Goal: Transaction & Acquisition: Purchase product/service

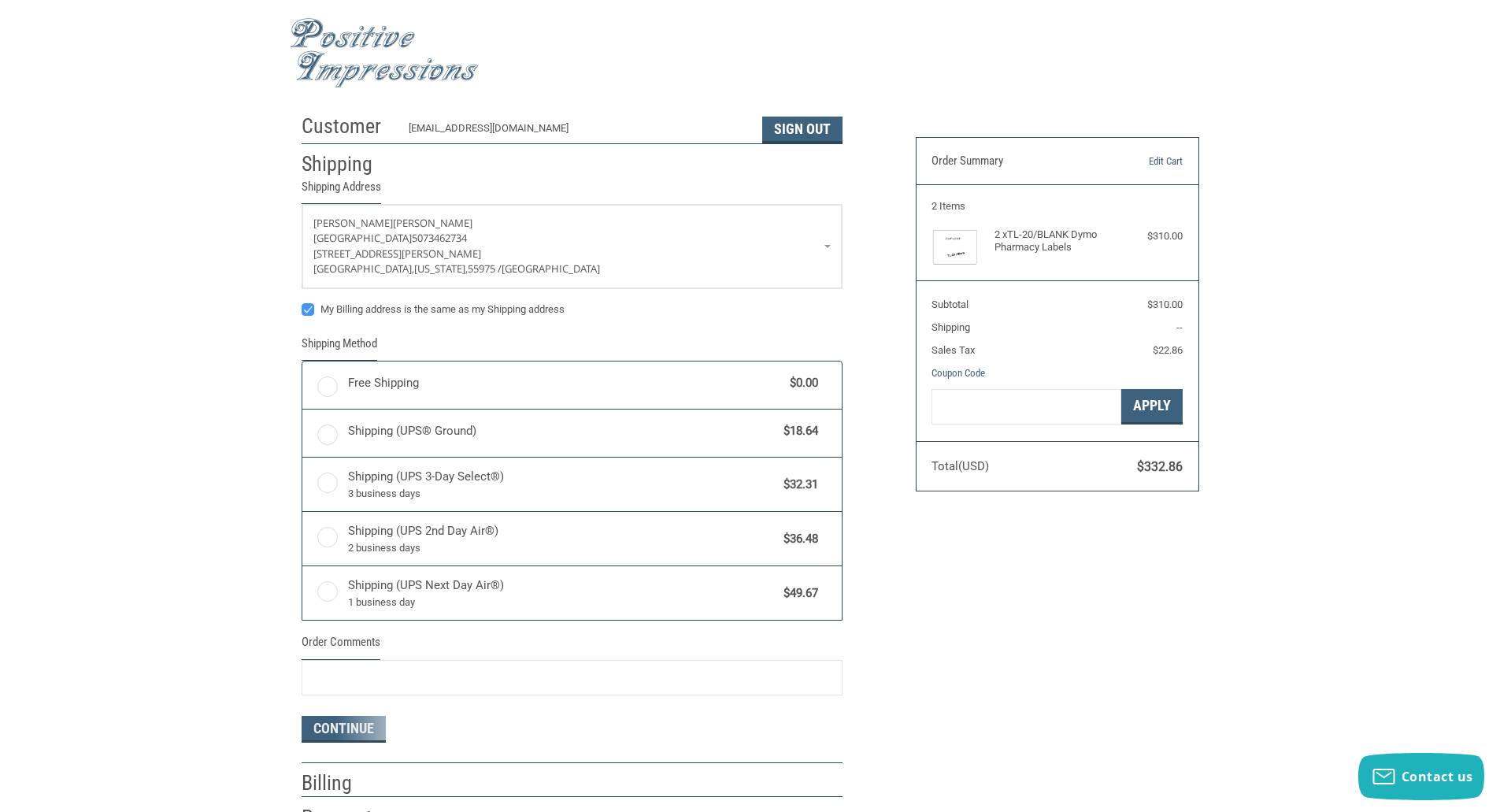
radio input "true"
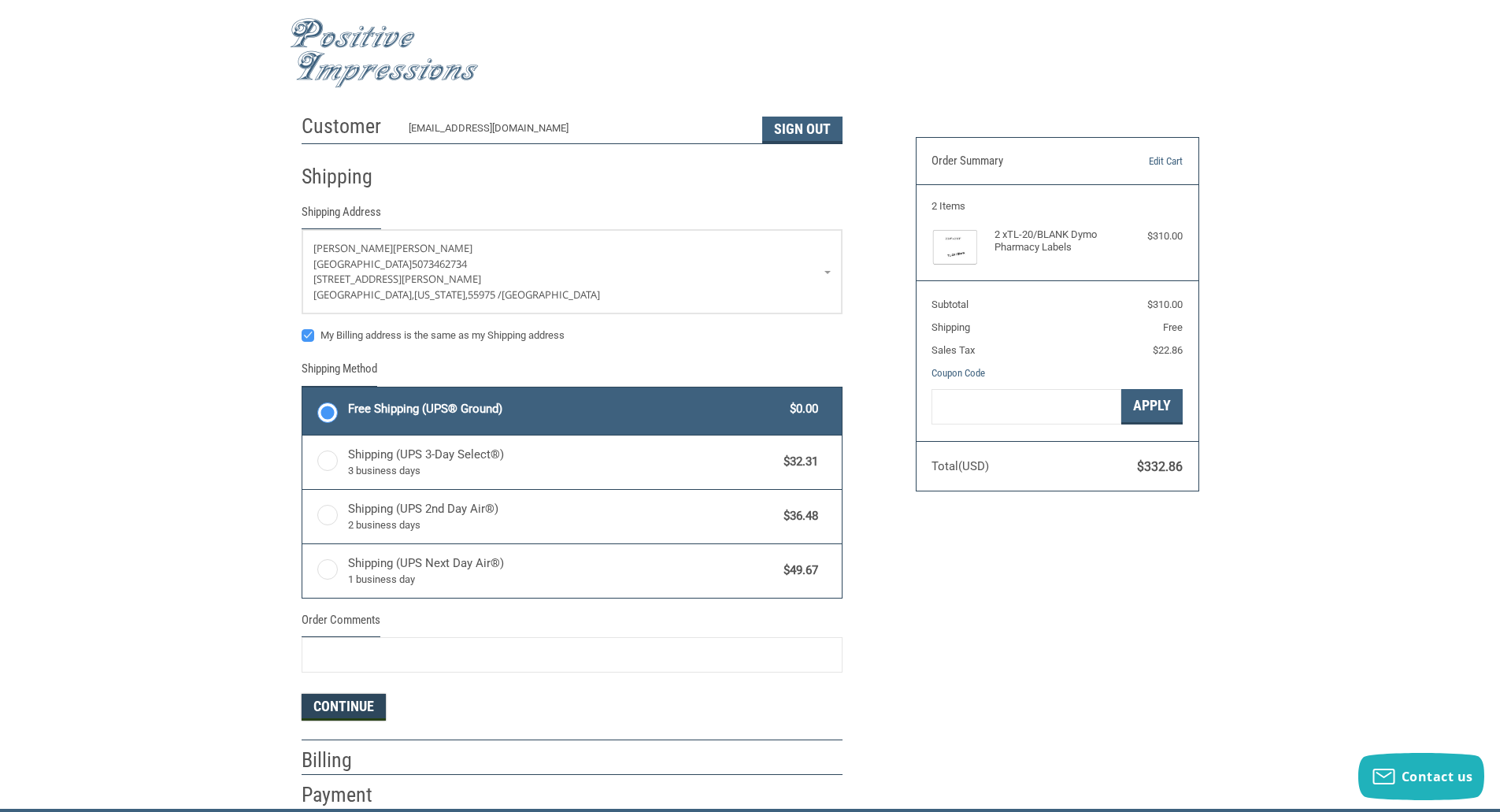
click at [348, 704] on button "Continue" at bounding box center [344, 707] width 84 height 26
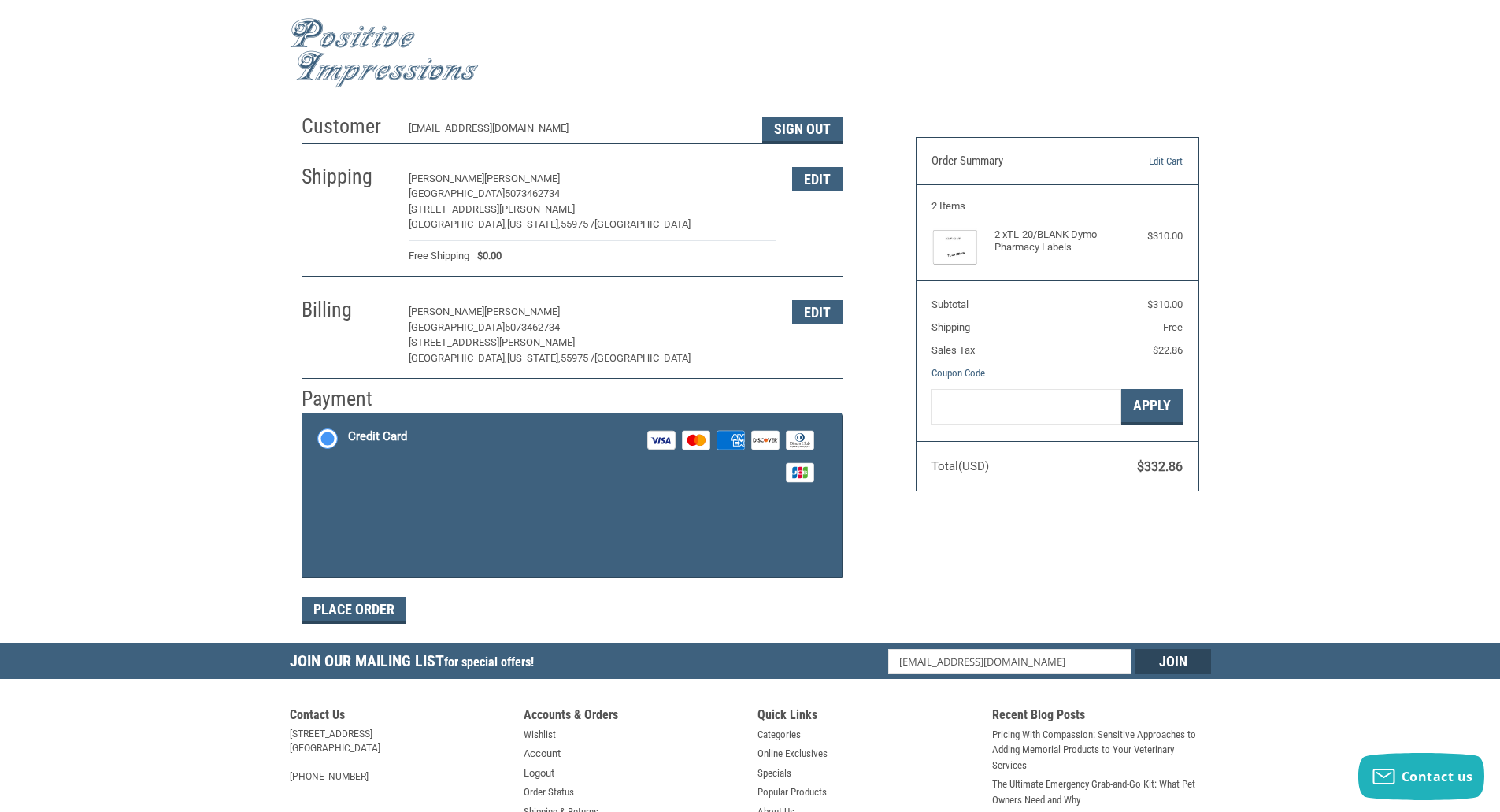
scroll to position [66, 0]
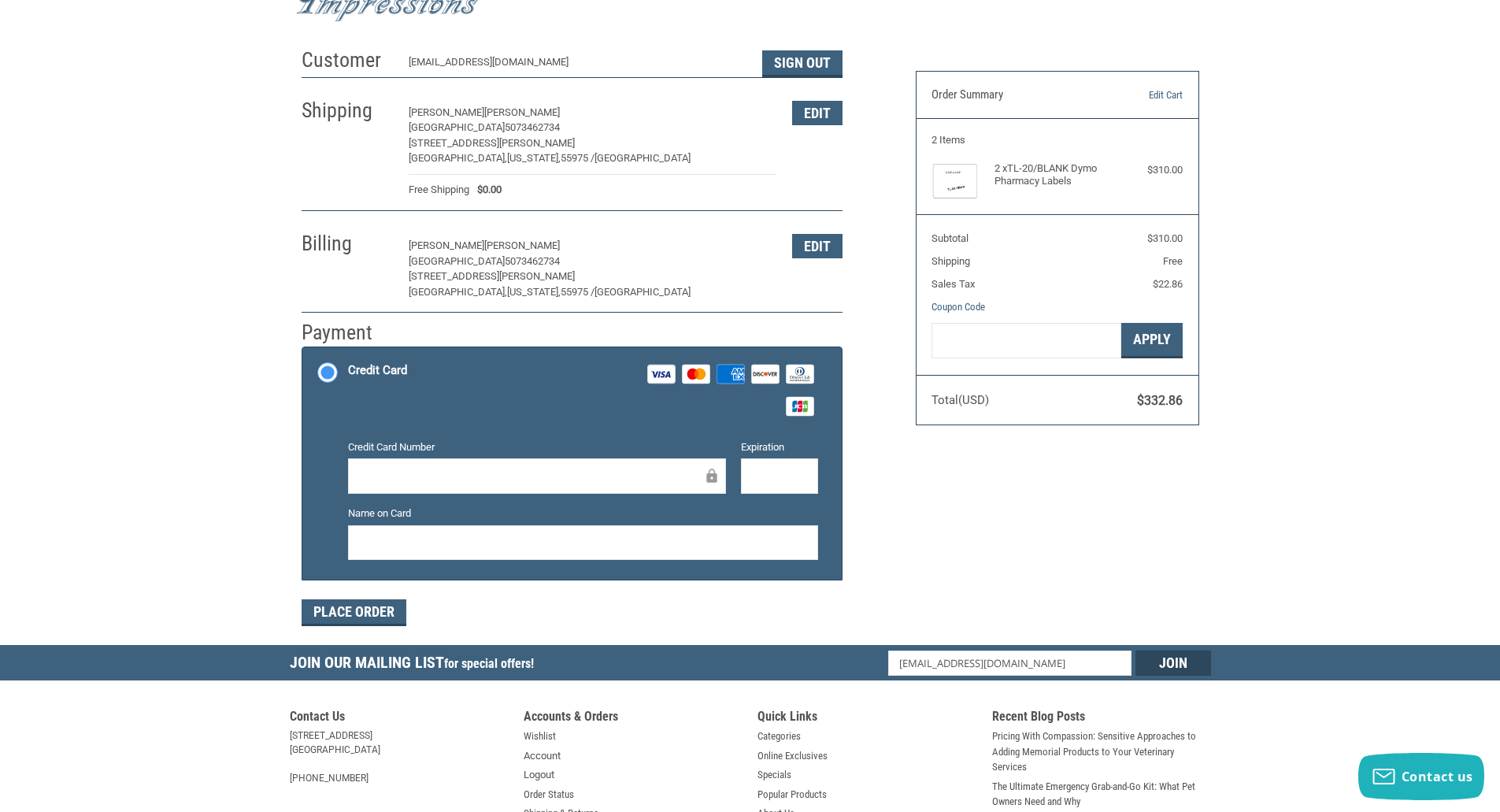
drag, startPoint x: 995, startPoint y: 519, endPoint x: 1022, endPoint y: 513, distance: 27.7
click at [997, 519] on div "Customer [EMAIL_ADDRESS][DOMAIN_NAME] Sign Out Shipping [PERSON_NAME] [GEOGRAPH…" at bounding box center [750, 342] width 921 height 605
click at [782, 485] on iframe at bounding box center [779, 475] width 55 height 18
click at [374, 620] on button "Place Order" at bounding box center [354, 612] width 105 height 26
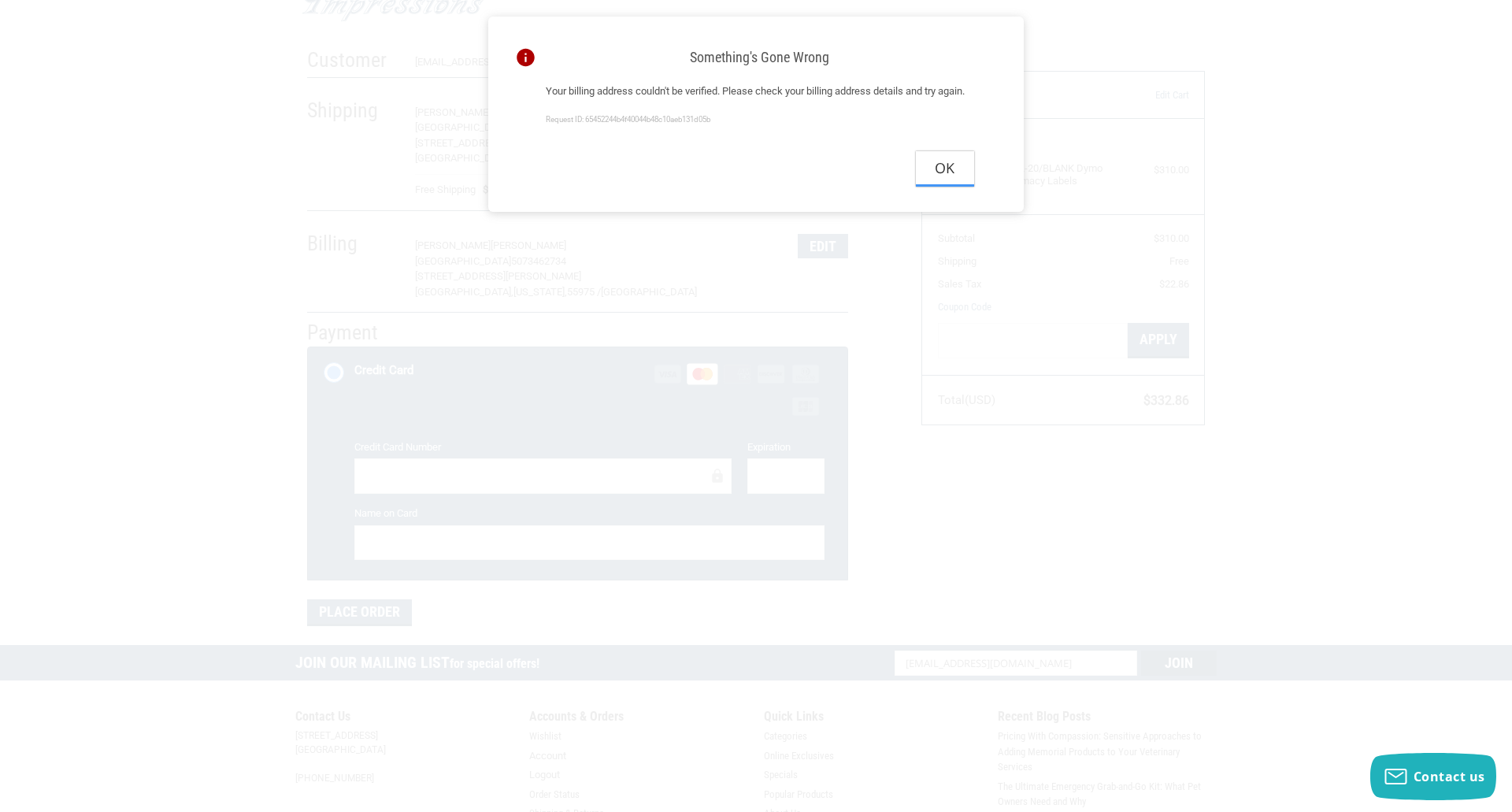
click at [947, 186] on button "Ok" at bounding box center [945, 169] width 59 height 36
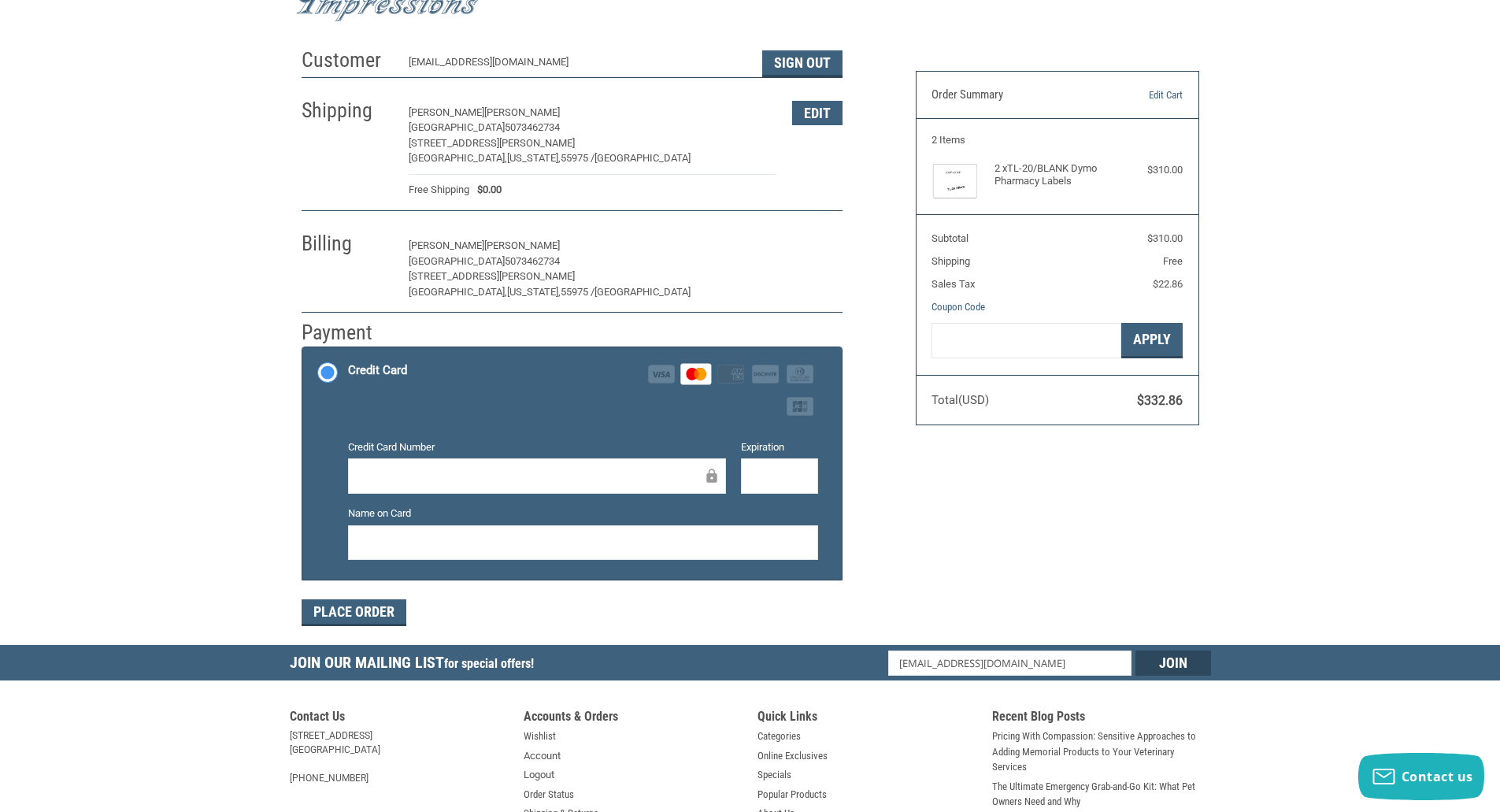
click at [808, 249] on button "Edit" at bounding box center [817, 246] width 50 height 25
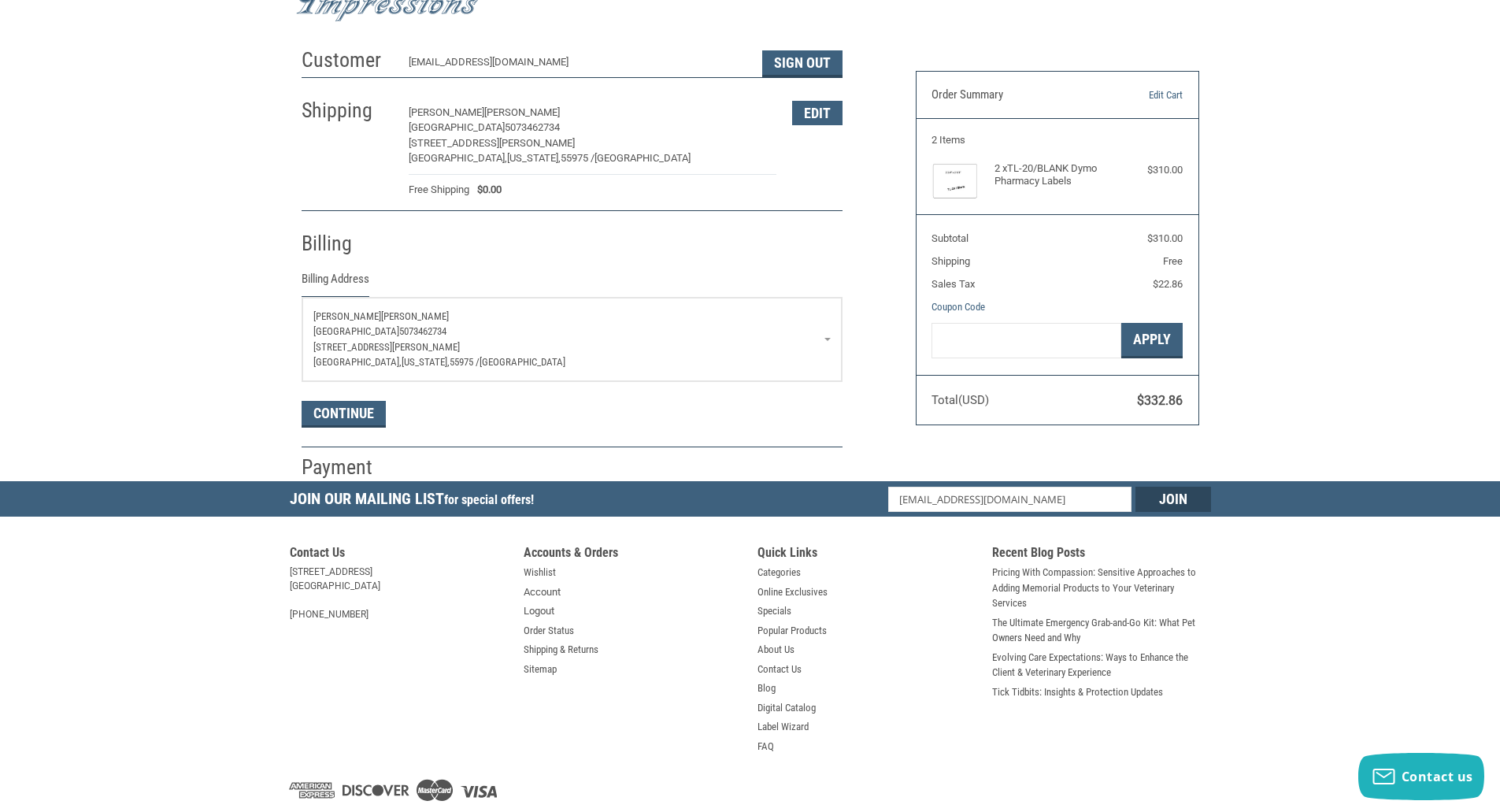
scroll to position [113, 0]
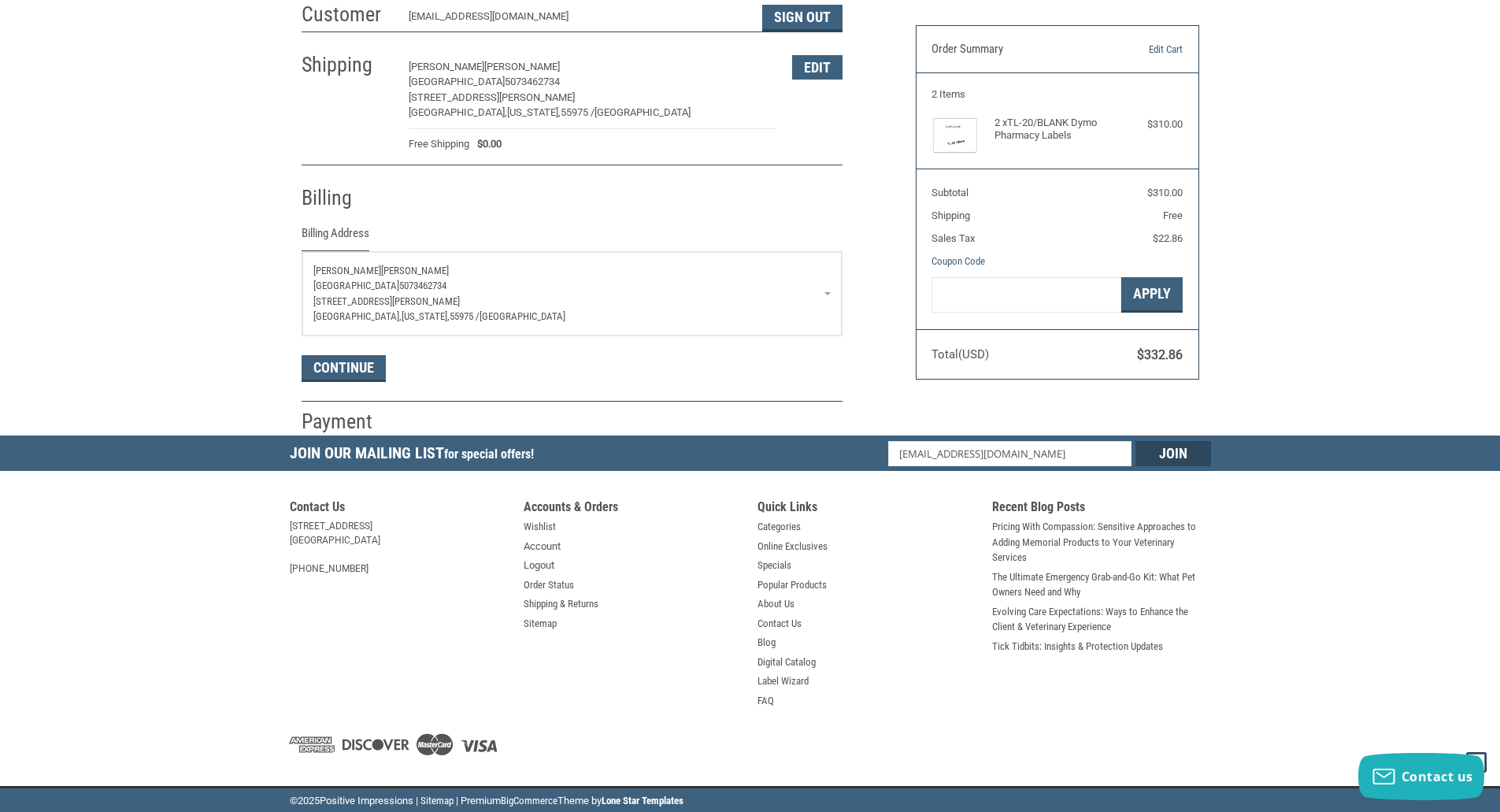
click at [399, 291] on span "[GEOGRAPHIC_DATA]" at bounding box center [356, 286] width 86 height 12
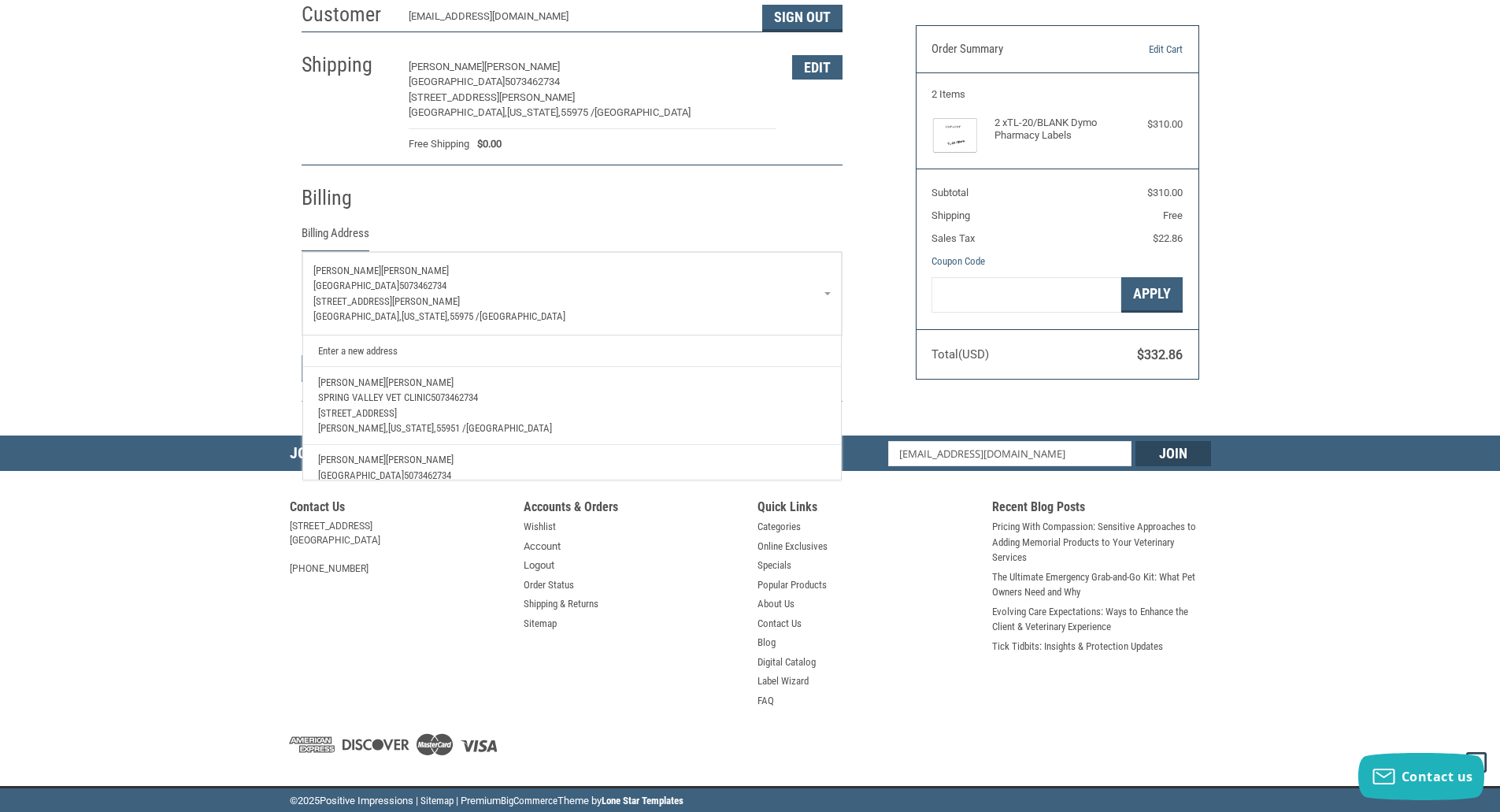
click at [378, 296] on span "[STREET_ADDRESS][PERSON_NAME]" at bounding box center [387, 301] width 146 height 12
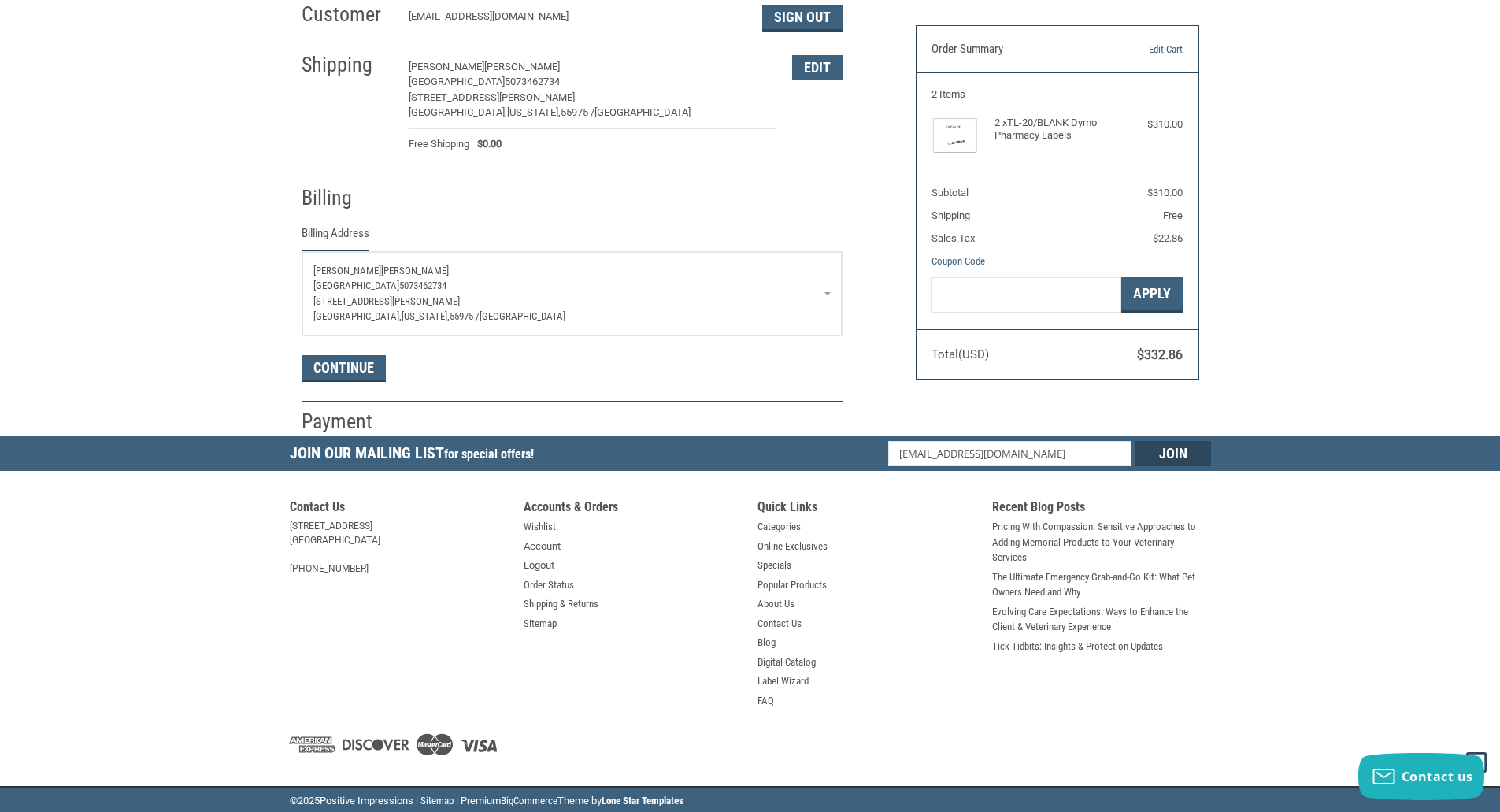
click at [384, 295] on span "[STREET_ADDRESS][PERSON_NAME]" at bounding box center [387, 301] width 146 height 12
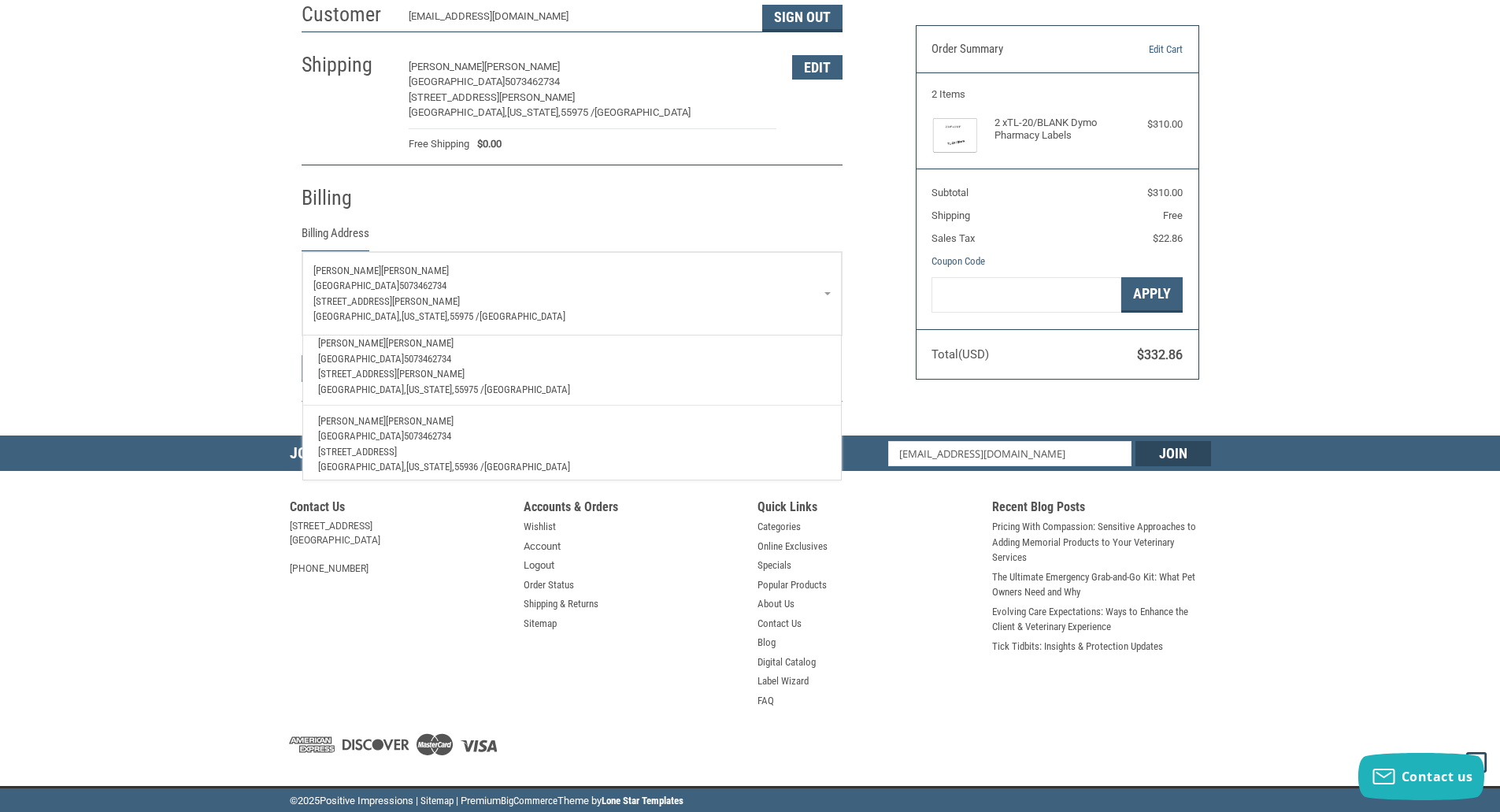
scroll to position [134, 0]
click at [420, 438] on p "[STREET_ADDRESS]" at bounding box center [571, 446] width 507 height 16
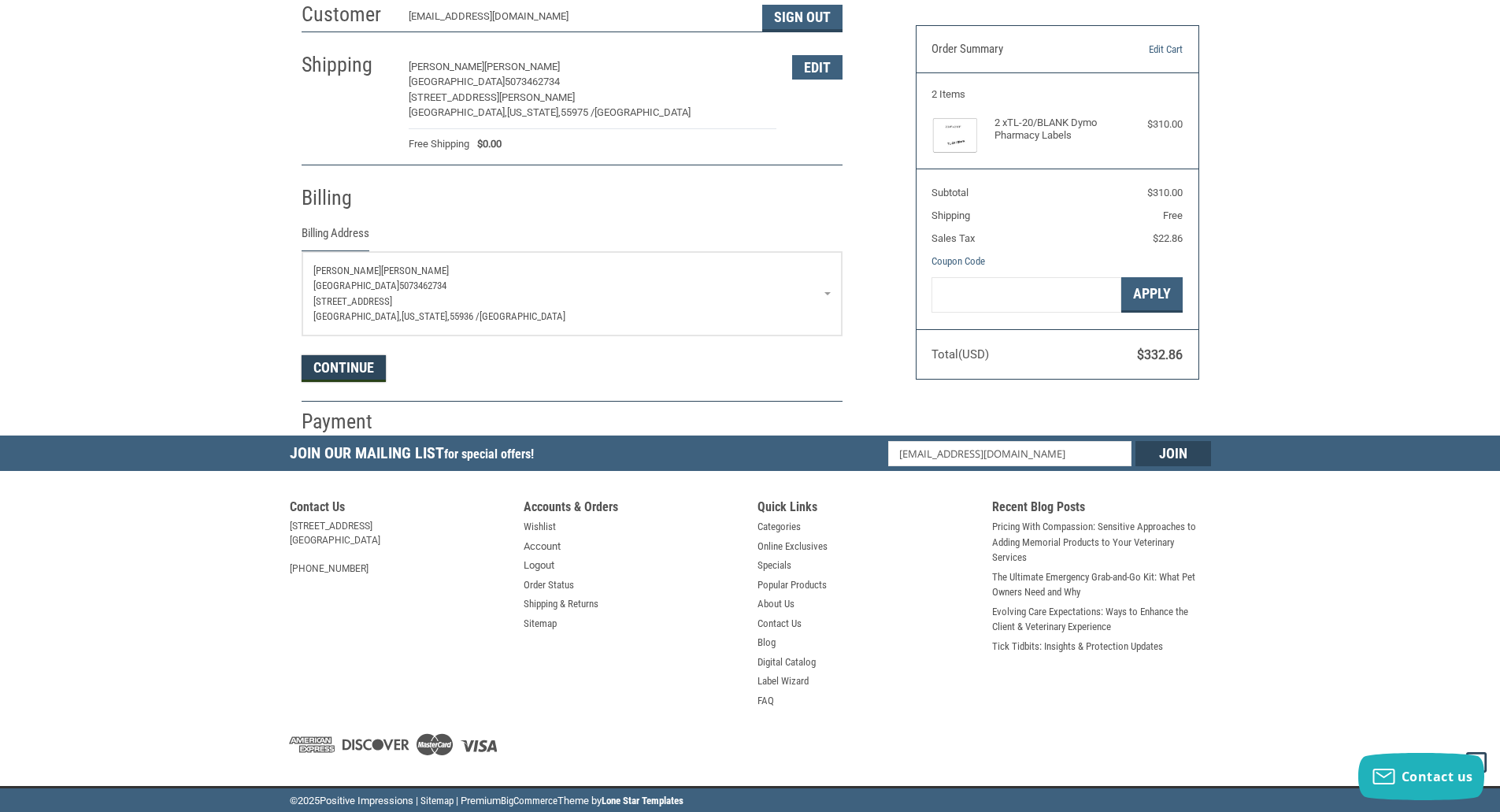
click at [345, 371] on button "Continue" at bounding box center [344, 368] width 84 height 26
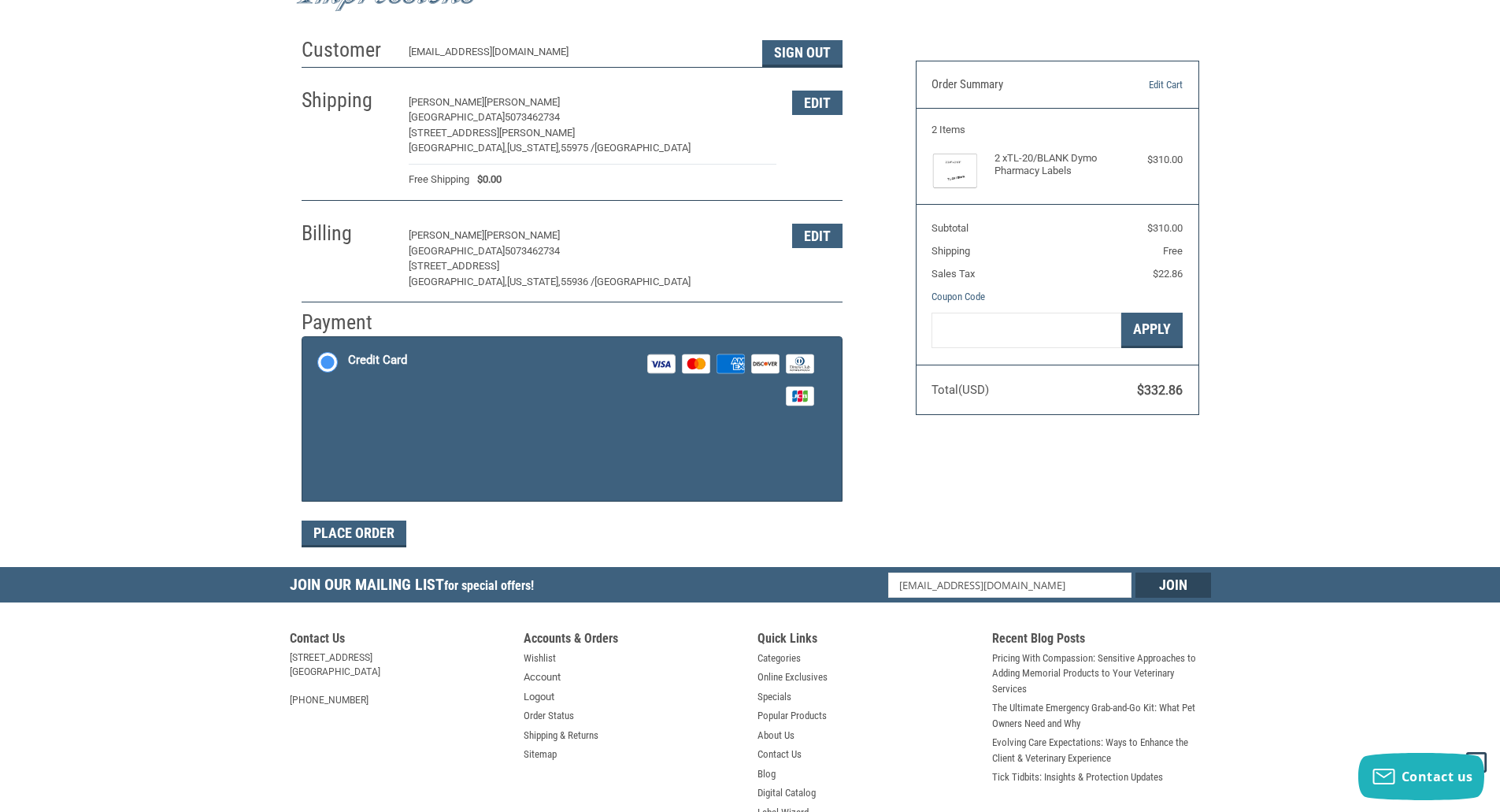
scroll to position [113, 0]
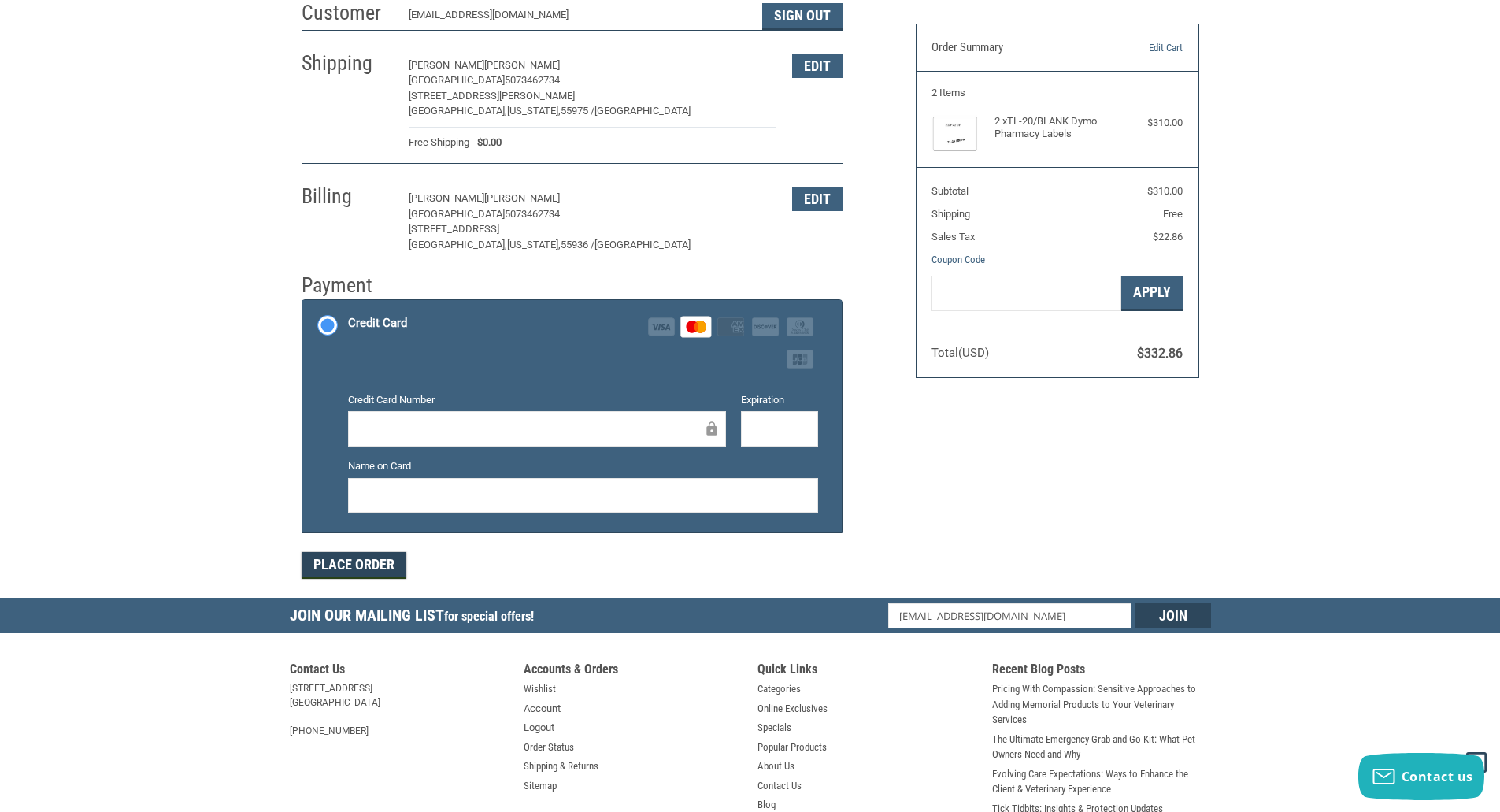
click at [347, 565] on button "Place Order" at bounding box center [354, 565] width 105 height 26
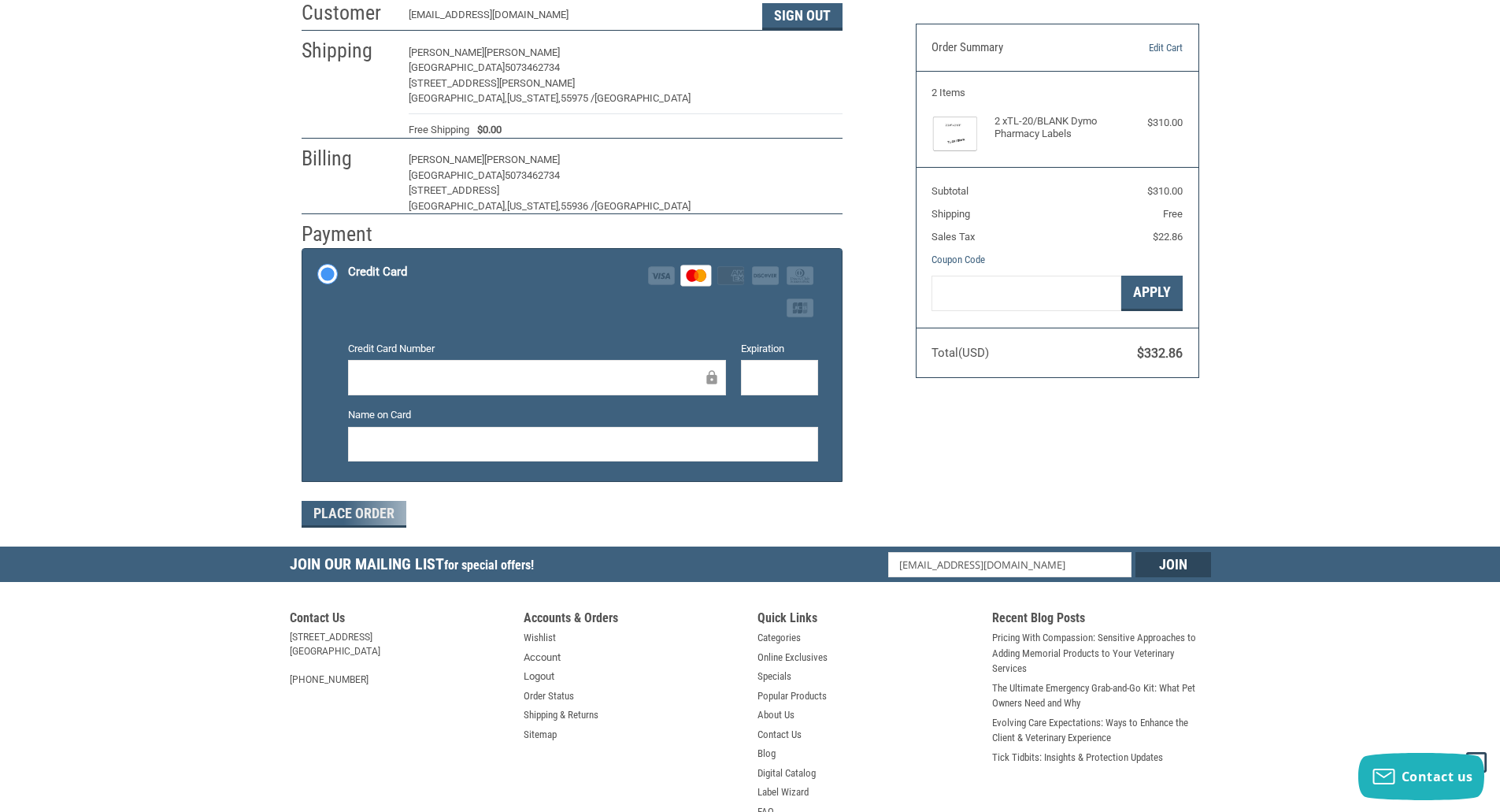
scroll to position [94, 0]
